Goal: Check status: Check status

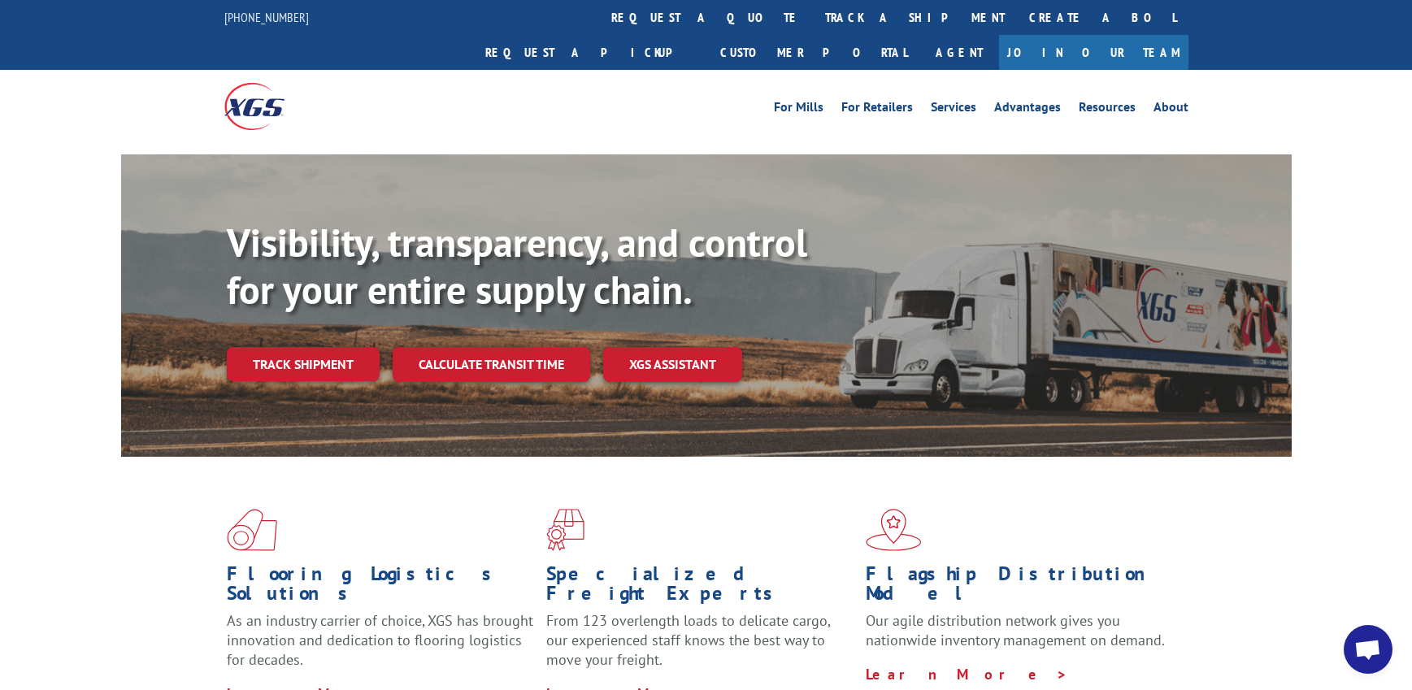
drag, startPoint x: 649, startPoint y: 11, endPoint x: 653, endPoint y: 28, distance: 17.5
click at [813, 11] on link "track a shipment" at bounding box center [915, 17] width 204 height 35
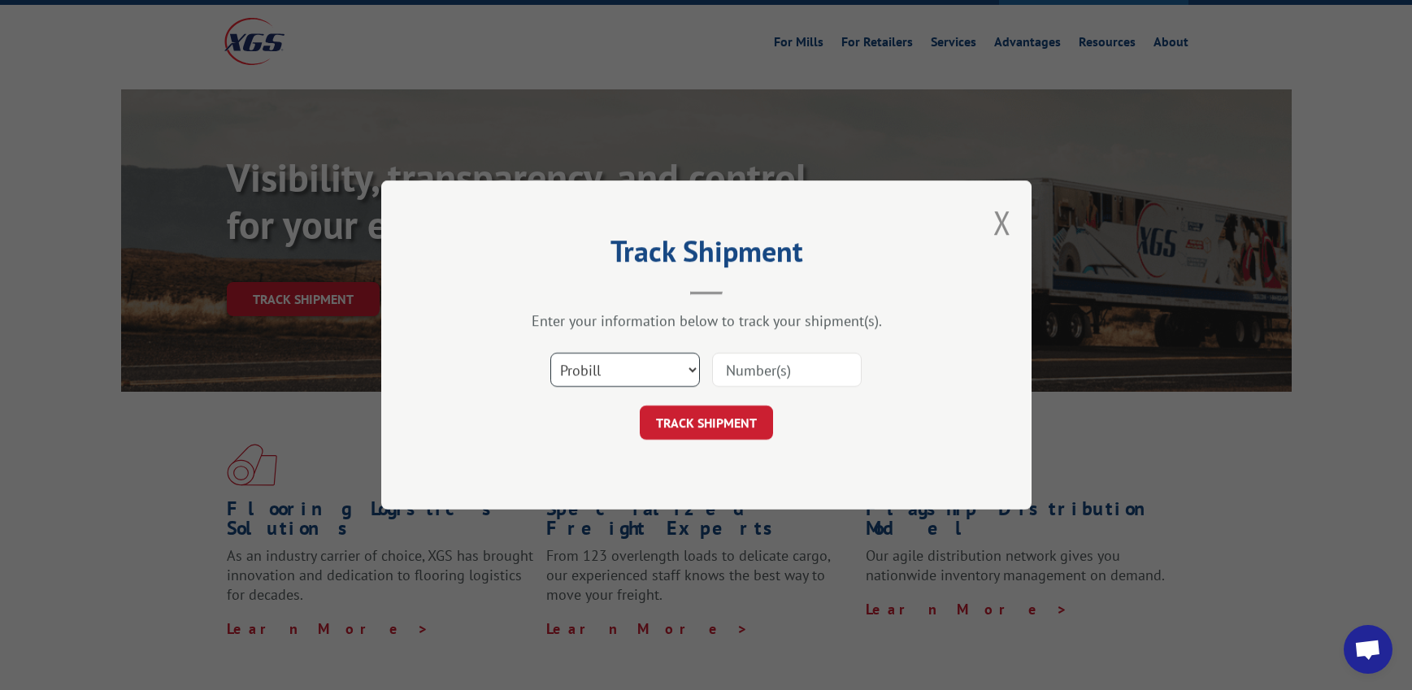
scroll to position [65, 0]
click at [805, 379] on input at bounding box center [787, 370] width 150 height 34
type input "16566988"
click at [730, 412] on button "TRACK SHIPMENT" at bounding box center [706, 423] width 133 height 34
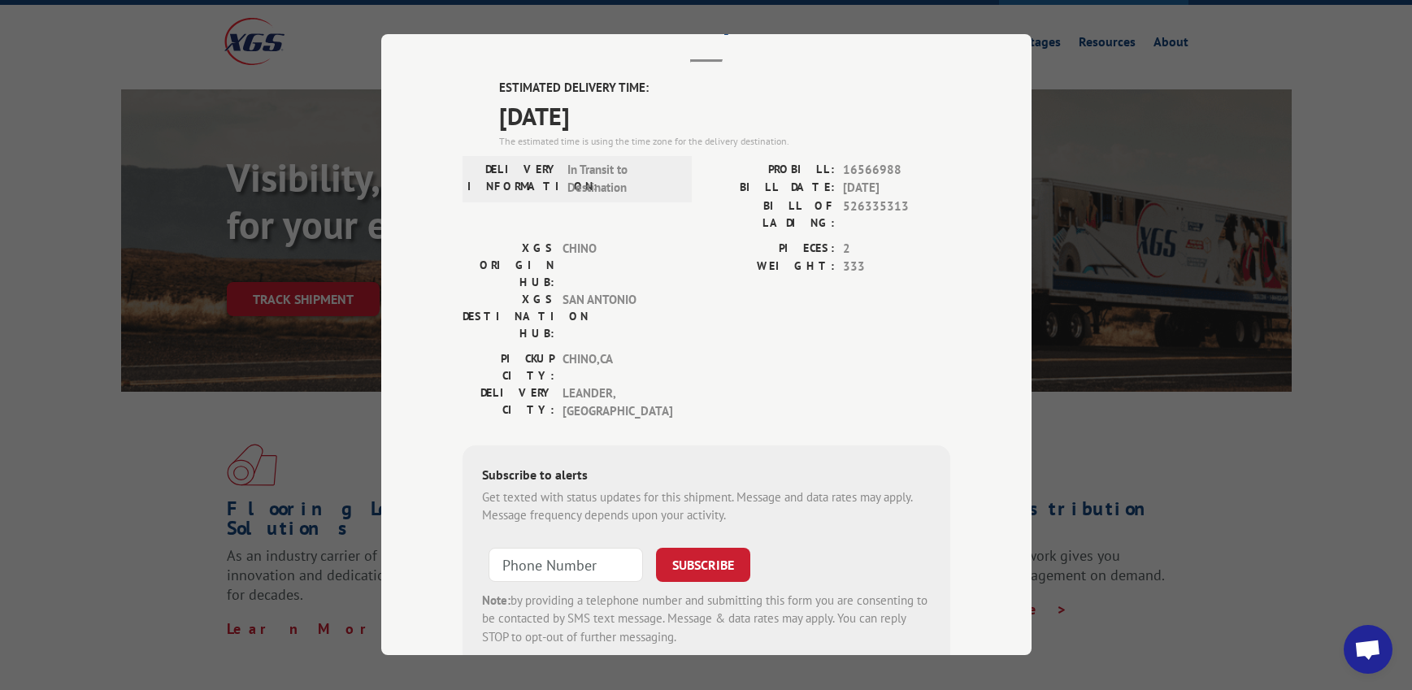
scroll to position [111, 0]
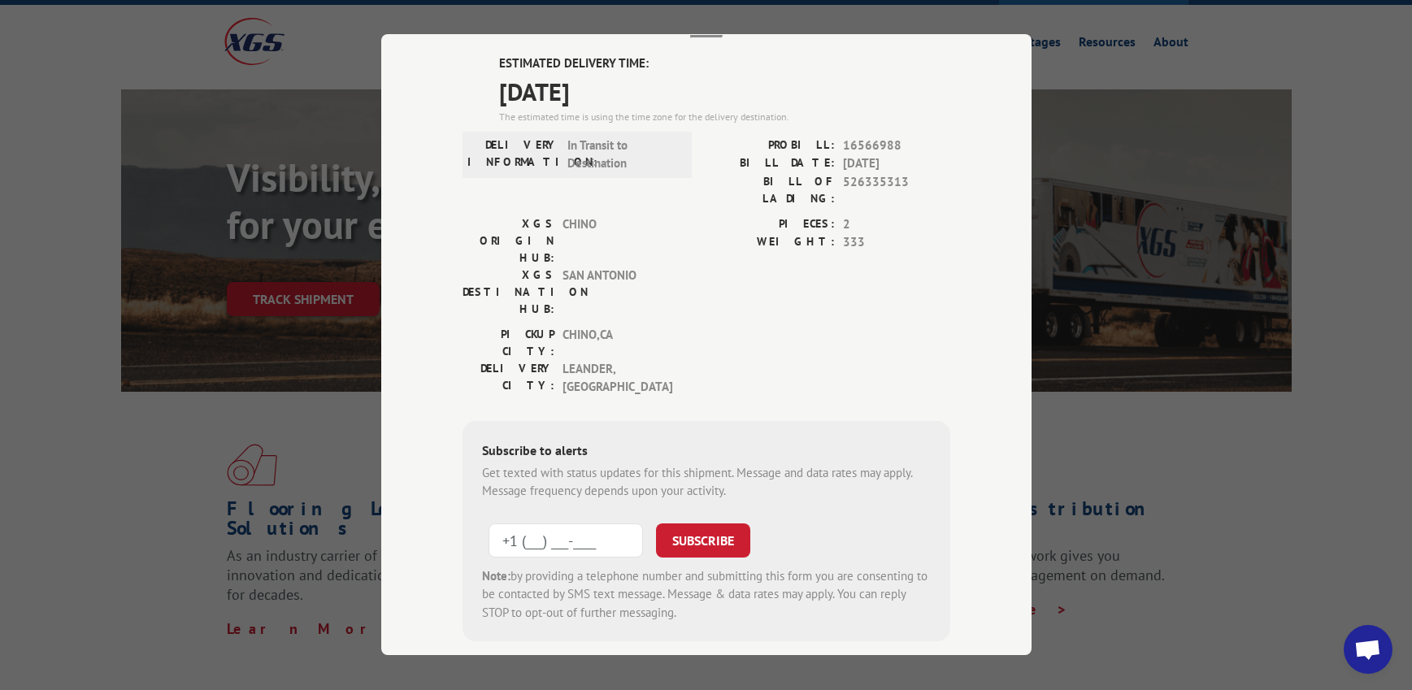
click at [516, 523] on input "+1 (___) ___-____" at bounding box center [565, 540] width 154 height 34
drag, startPoint x: 619, startPoint y: 443, endPoint x: 732, endPoint y: 430, distance: 113.7
click at [425, 436] on div "Track Shipment ESTIMATED DELIVERY TIME: [DATE] The estimated time is using the …" at bounding box center [706, 344] width 650 height 621
type input "[PHONE_NUMBER]"
click at [679, 523] on button "SUBSCRIBE" at bounding box center [703, 540] width 94 height 34
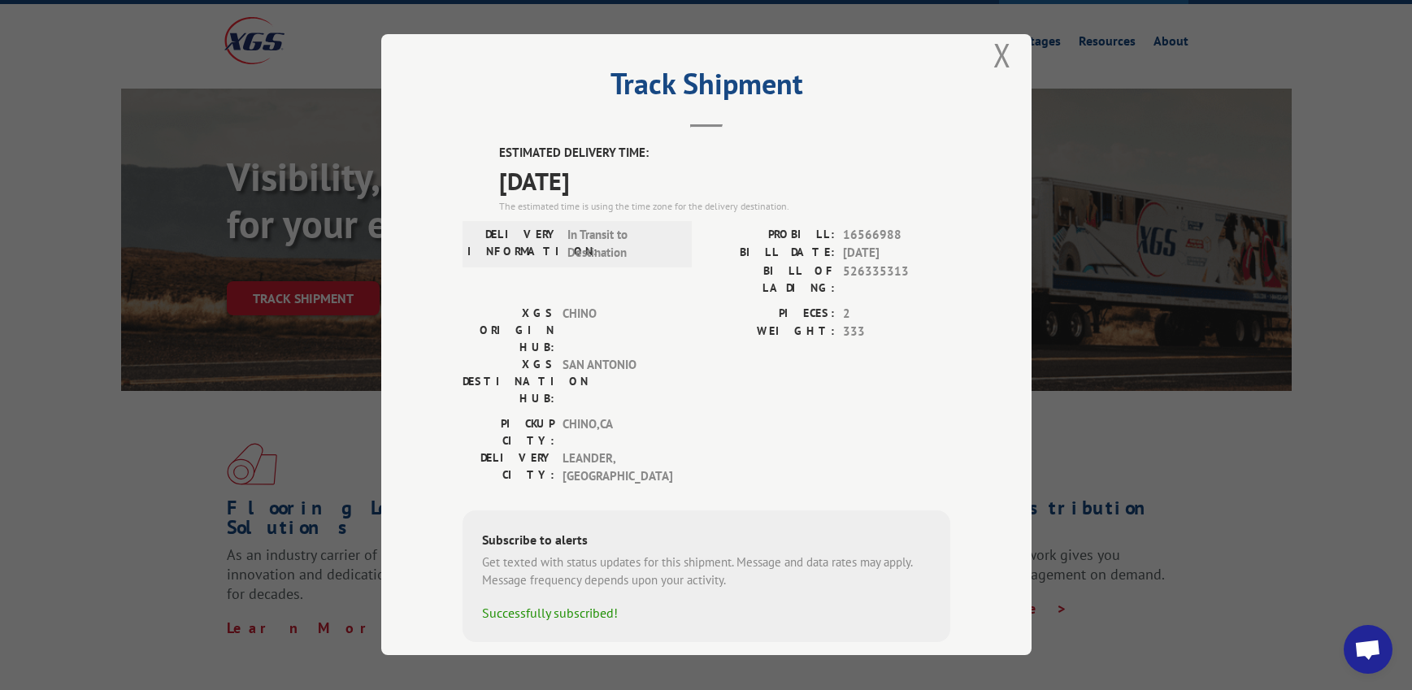
scroll to position [0, 0]
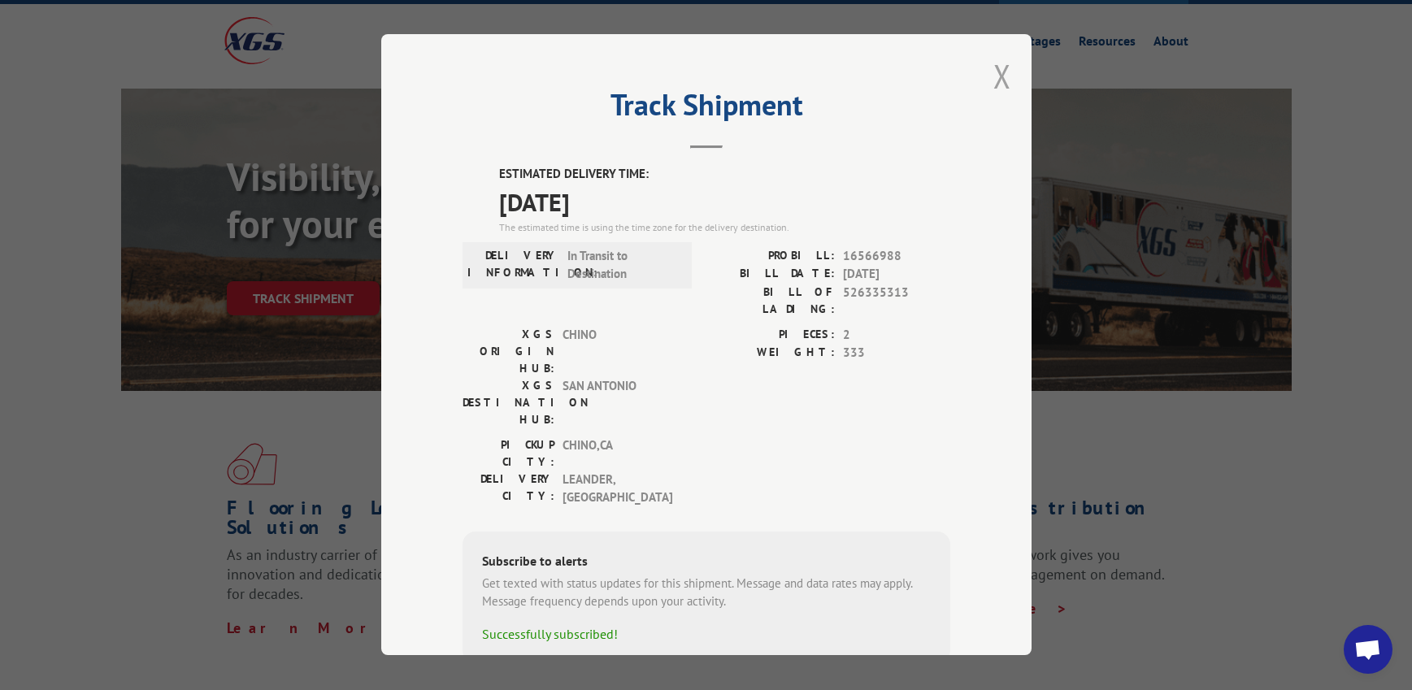
click at [993, 74] on button "Close modal" at bounding box center [1002, 75] width 18 height 43
